Goal: Information Seeking & Learning: Learn about a topic

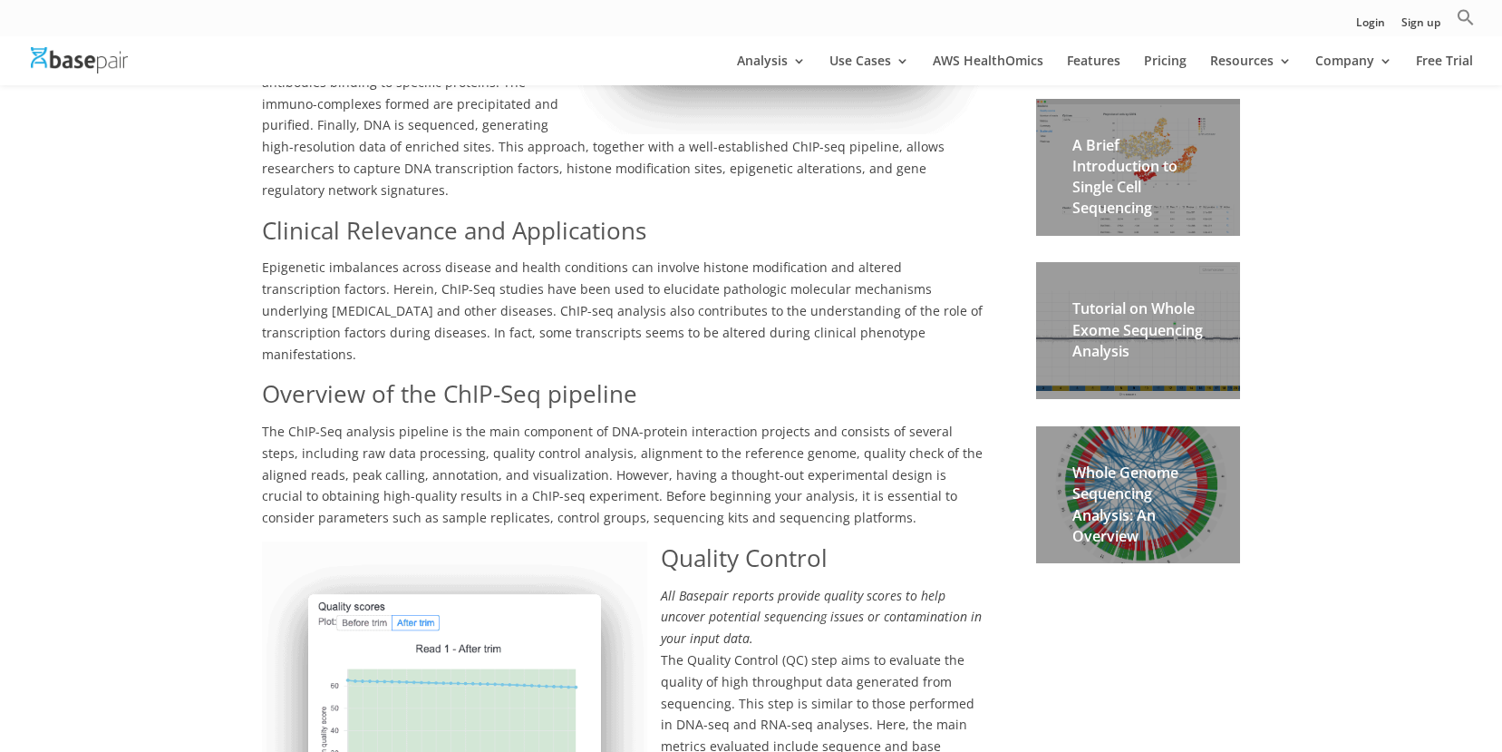
scroll to position [527, 0]
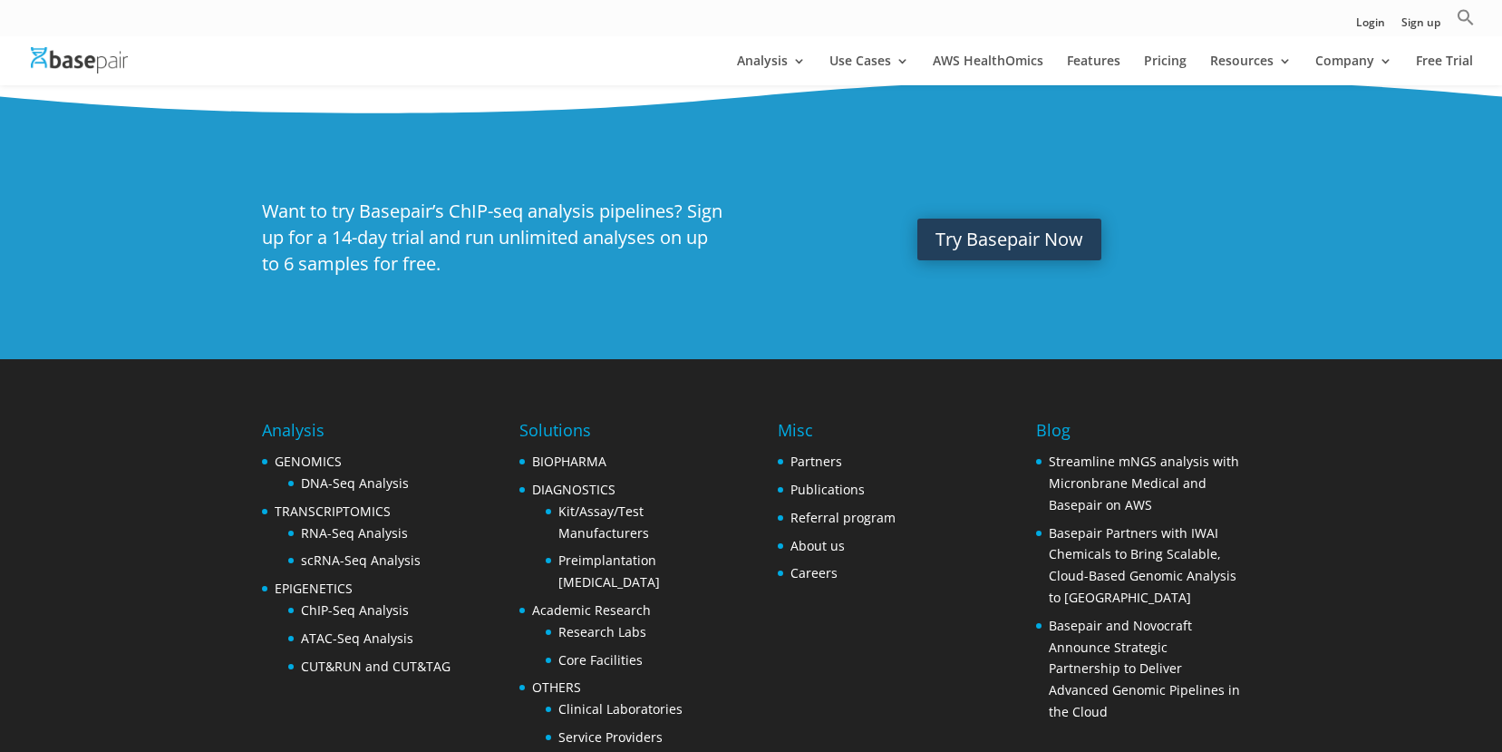
scroll to position [3669, 0]
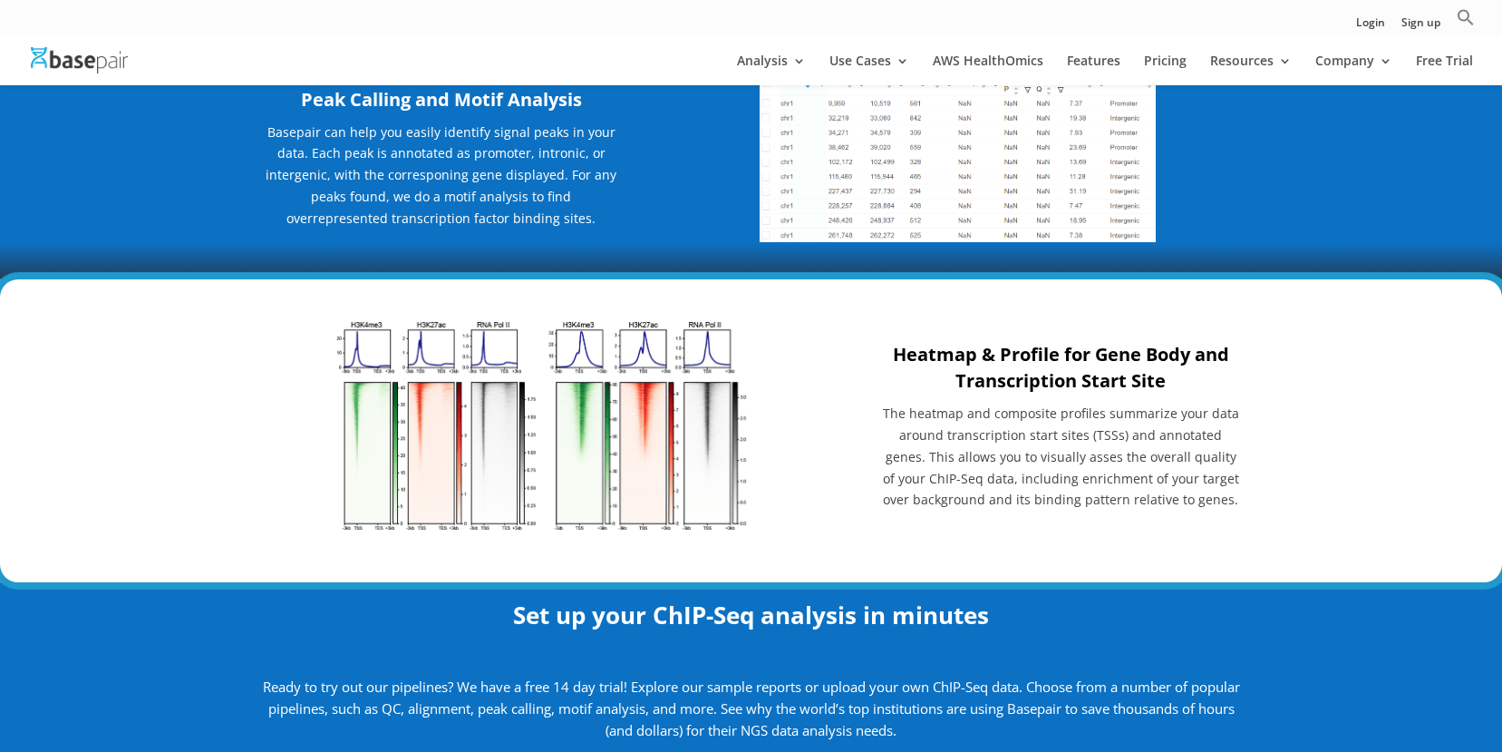
scroll to position [2005, 0]
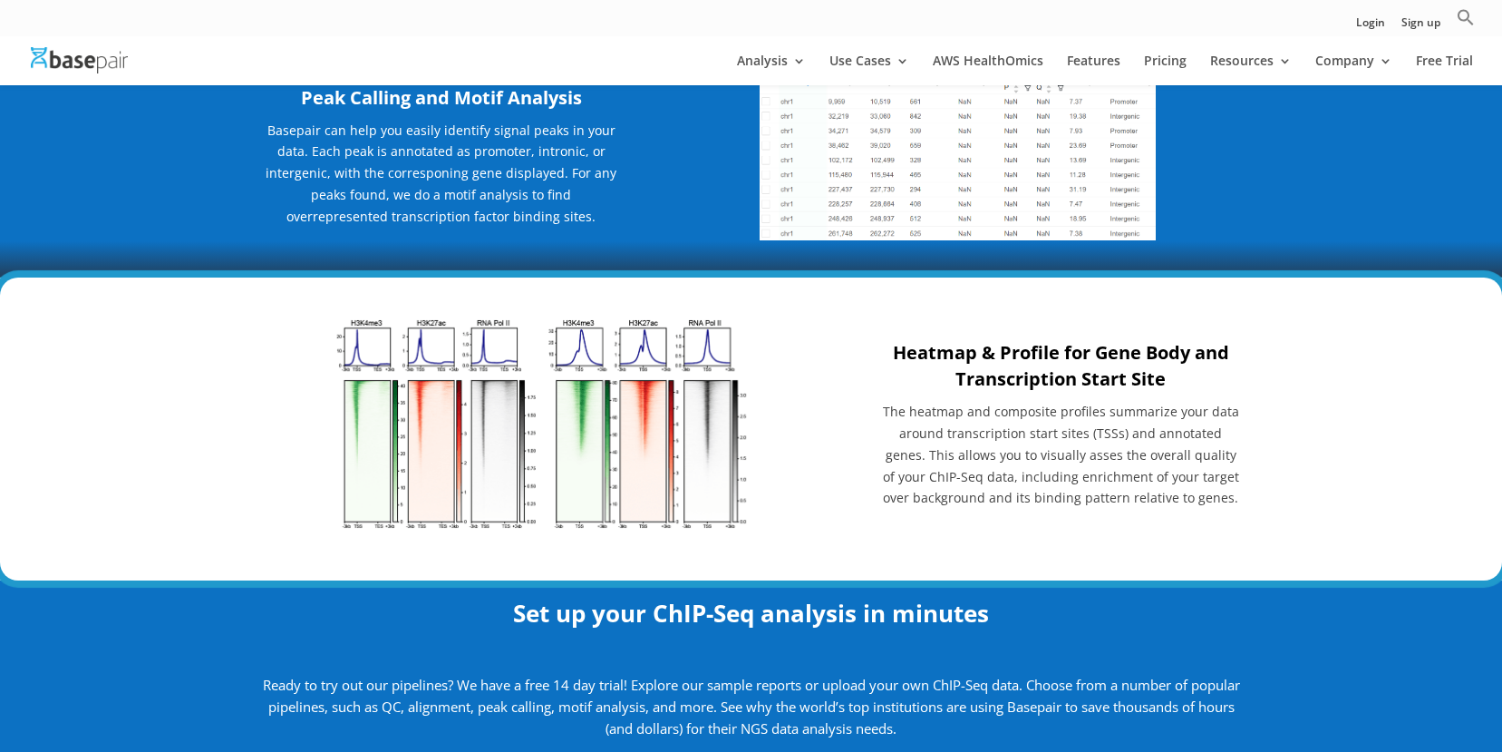
click at [1057, 373] on strong "Heatmap & Profile for Gene Body and Transcription Start Site" at bounding box center [1061, 365] width 336 height 51
